Goal: Transaction & Acquisition: Download file/media

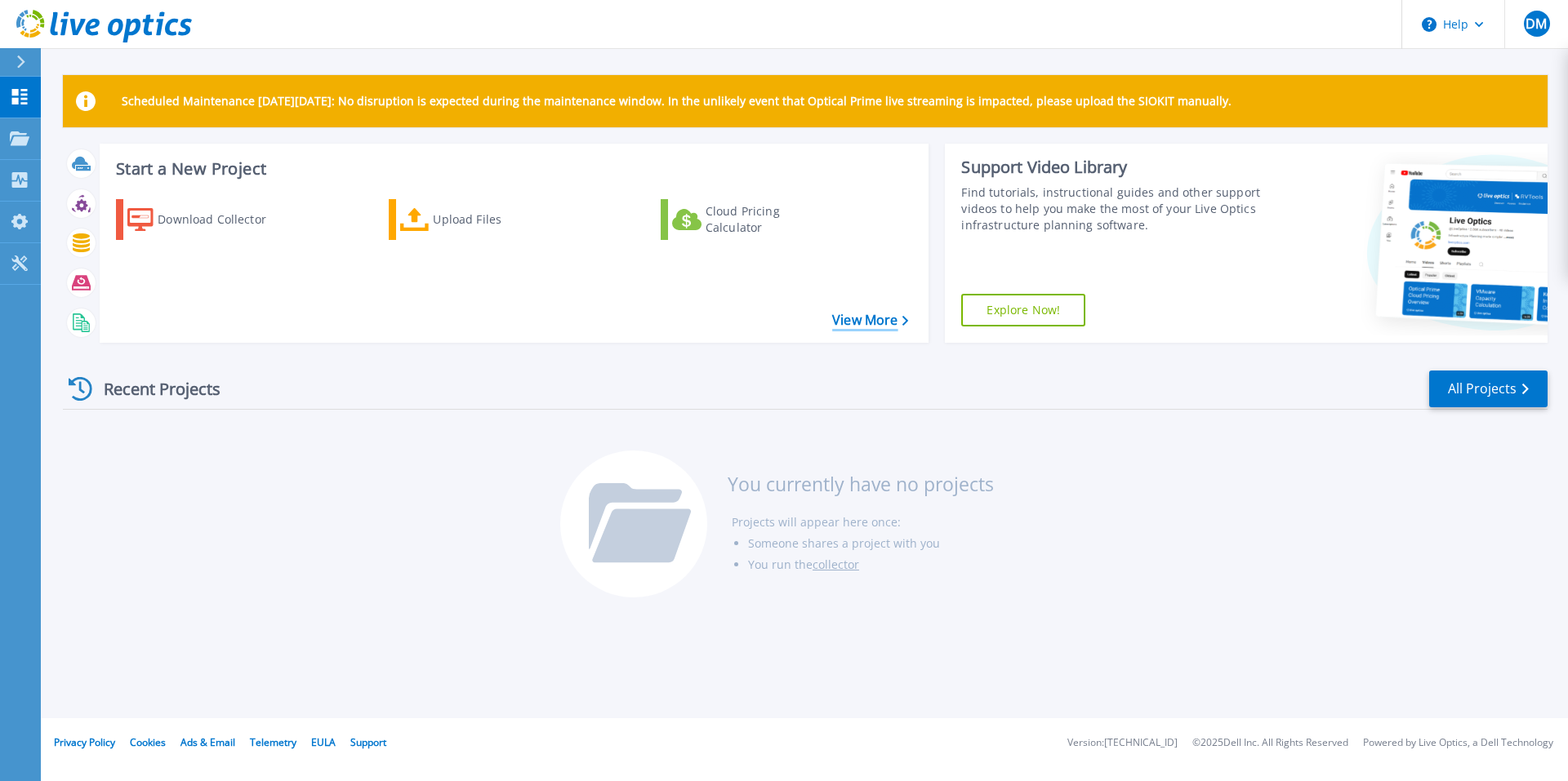
click at [868, 319] on link "View More" at bounding box center [870, 320] width 76 height 15
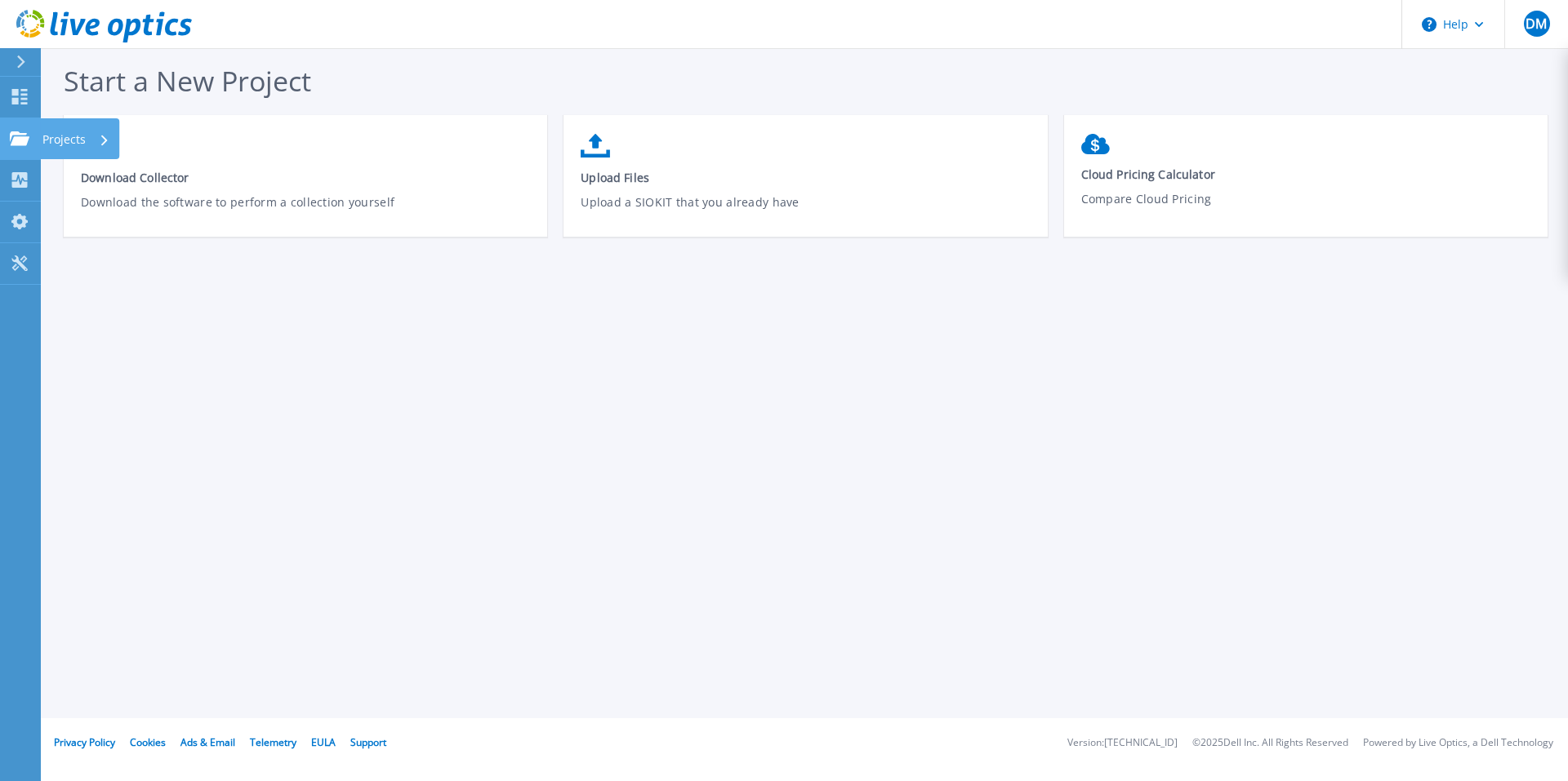
click at [83, 136] on p "Projects" at bounding box center [63, 139] width 43 height 42
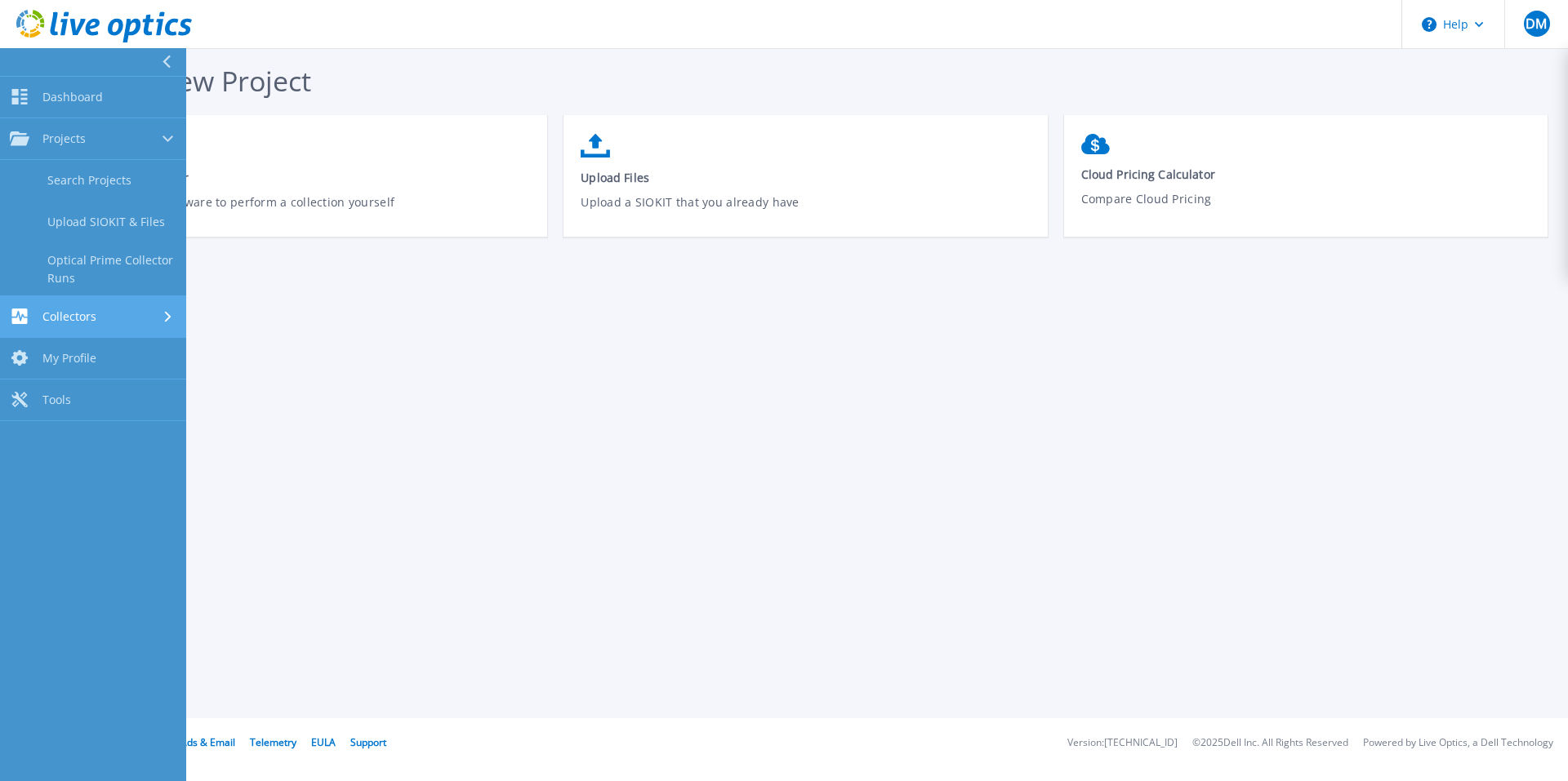
click at [69, 315] on span "Collectors" at bounding box center [69, 316] width 54 height 14
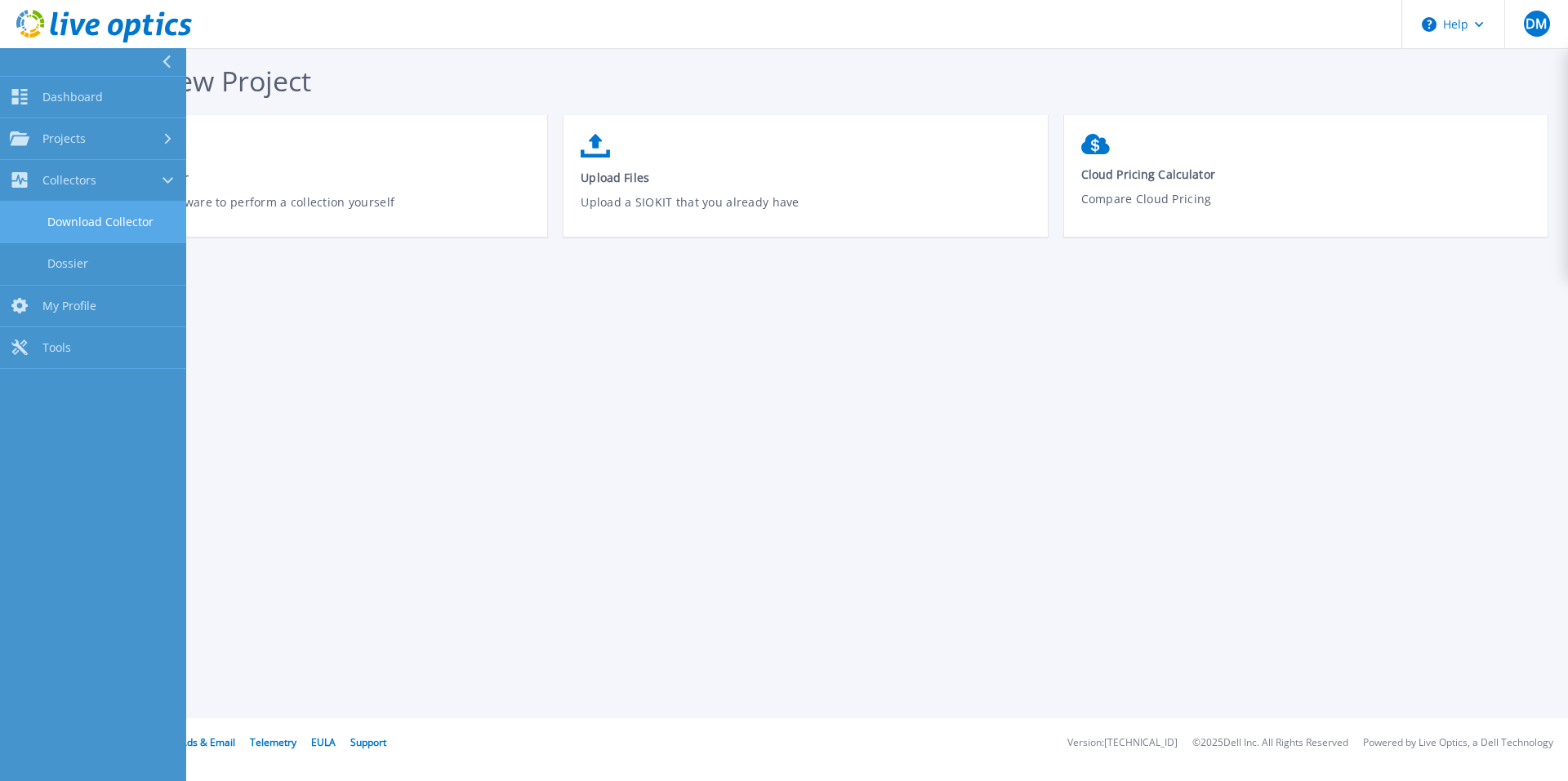
click at [139, 219] on link "Download Collector" at bounding box center [93, 222] width 187 height 41
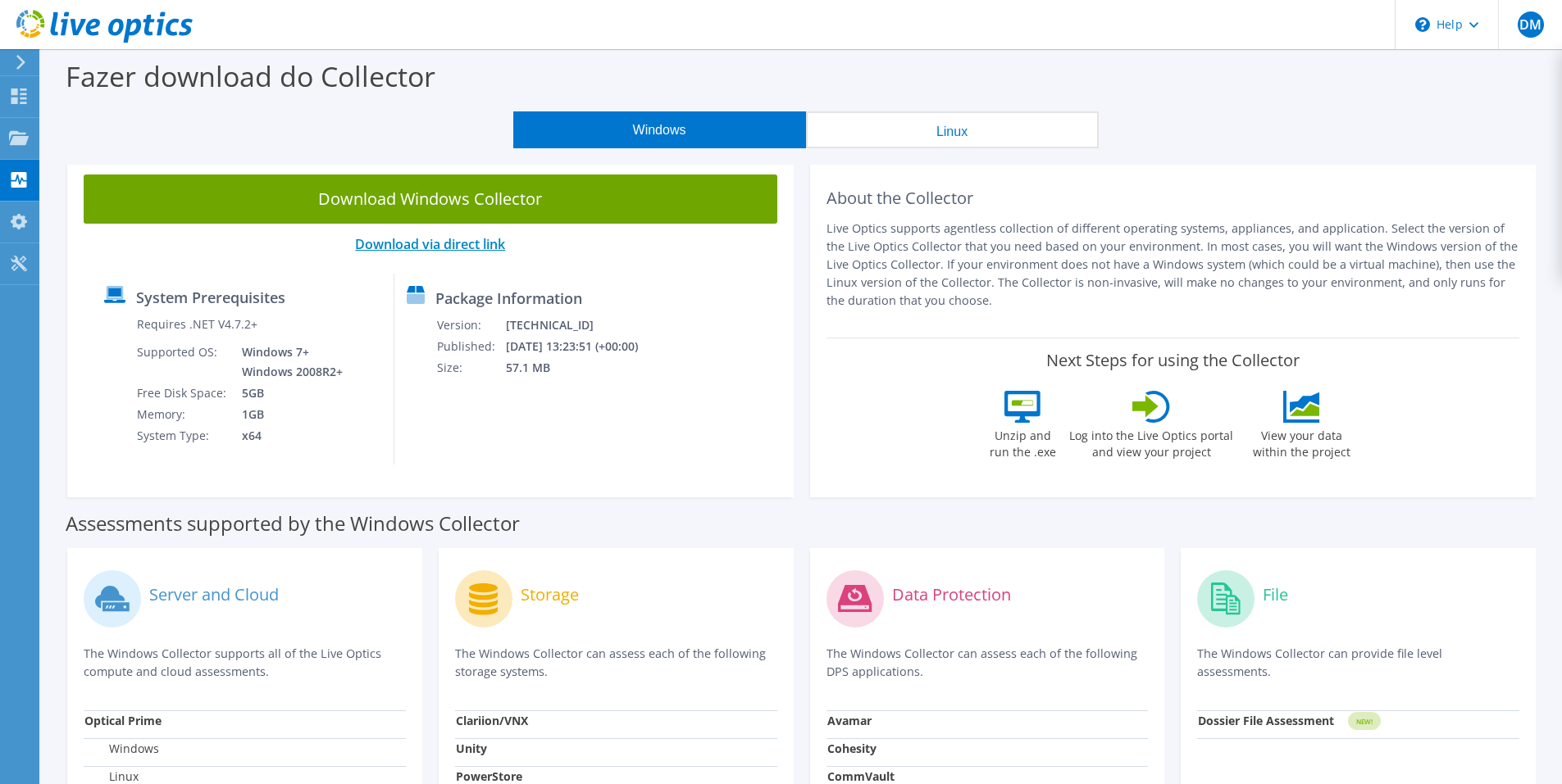
click at [455, 242] on link "Download via direct link" at bounding box center [430, 244] width 150 height 18
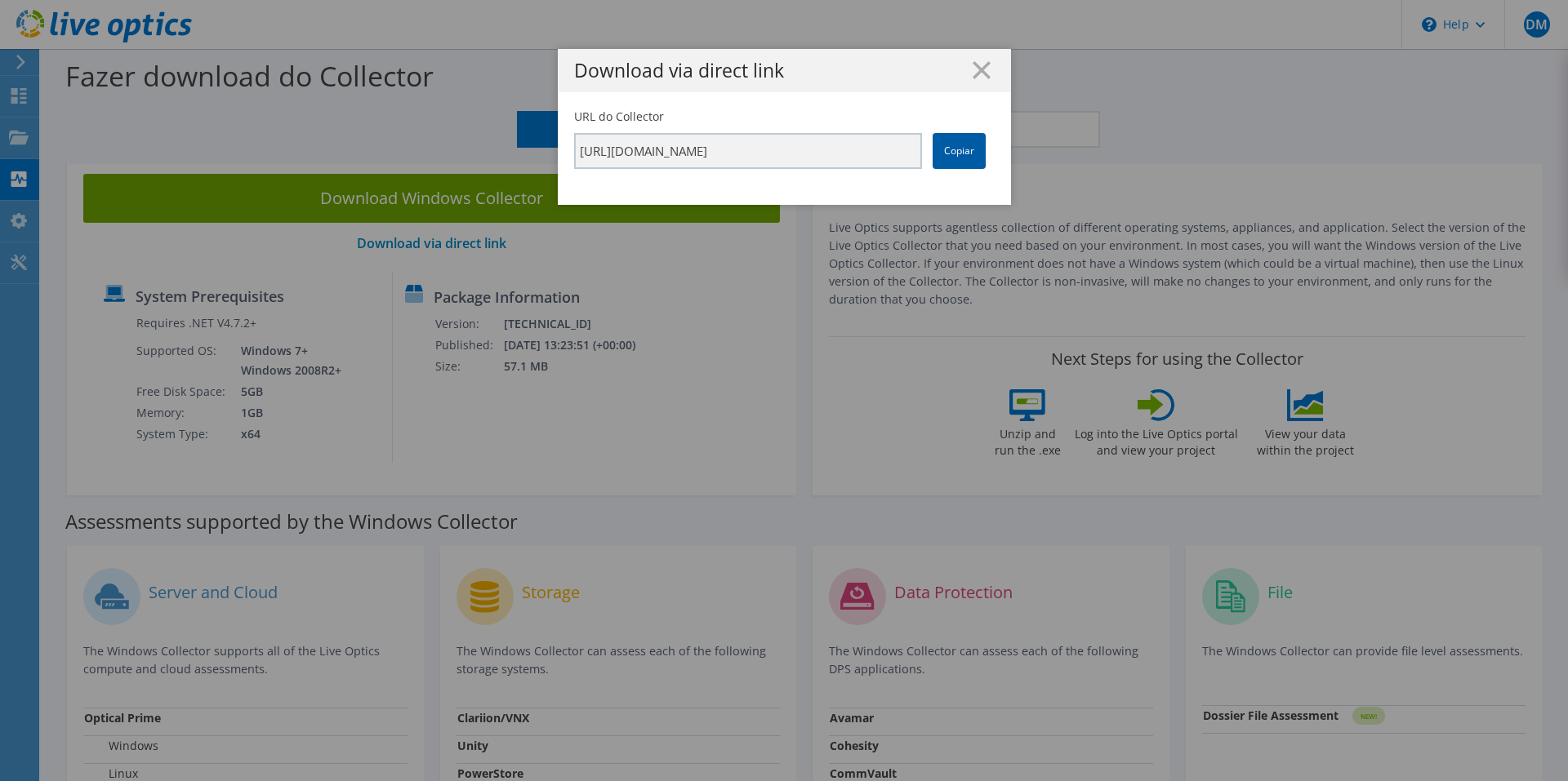
click at [952, 143] on link "Copiar" at bounding box center [958, 150] width 53 height 36
click at [974, 67] on line at bounding box center [981, 70] width 16 height 16
